Goal: Task Accomplishment & Management: Manage account settings

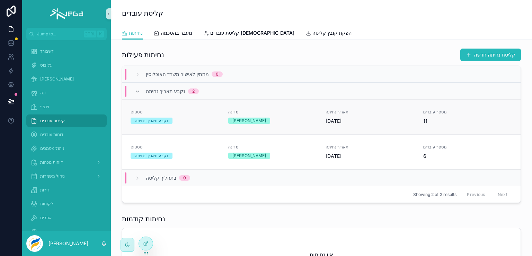
click at [266, 117] on div "מדינה סרי לנקה" at bounding box center [272, 116] width 89 height 15
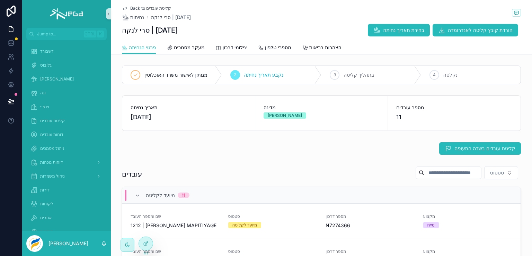
click at [419, 113] on span "11" at bounding box center [455, 117] width 116 height 10
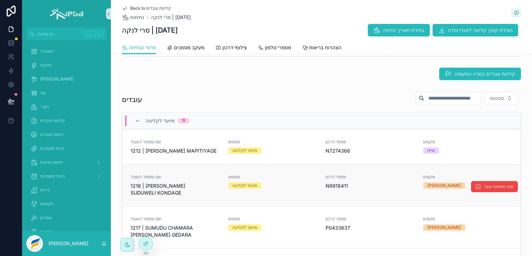
scroll to position [35, 0]
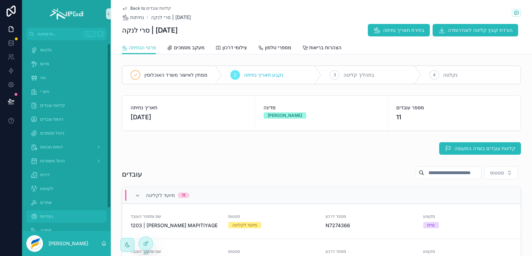
scroll to position [30, 0]
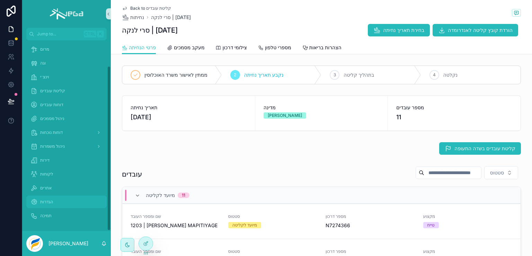
click at [49, 203] on span "הגדרות" at bounding box center [46, 202] width 13 height 6
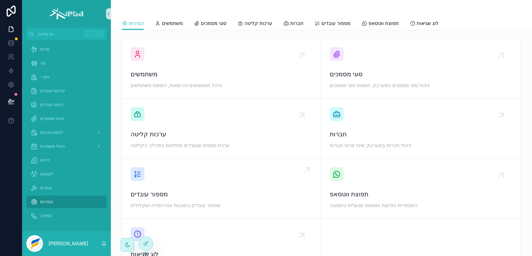
click at [155, 181] on div "מספור עובדים מספור עובדים בתוכנות אנדרומדה ושקלולית" at bounding box center [222, 188] width 182 height 43
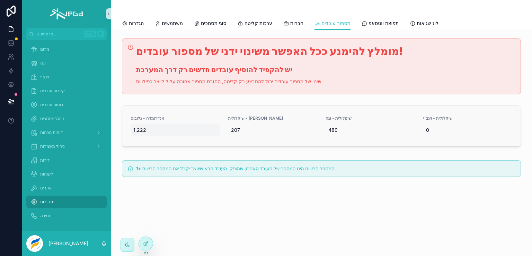
click at [145, 129] on span "1,222" at bounding box center [175, 130] width 84 height 7
click at [208, 139] on icon "scrollable content" at bounding box center [209, 139] width 6 height 6
type input "*****"
